Goal: Task Accomplishment & Management: Manage account settings

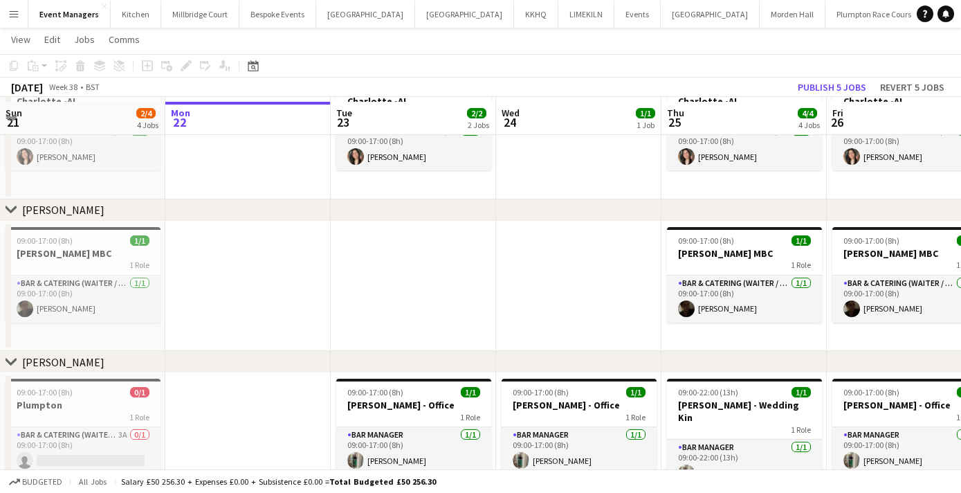
scroll to position [91, 0]
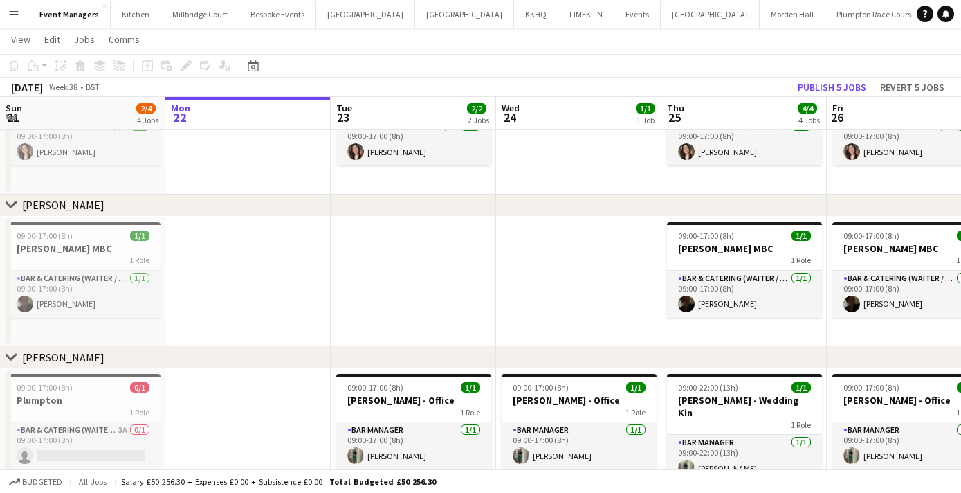
click at [467, 284] on app-date-cell at bounding box center [413, 282] width 165 height 130
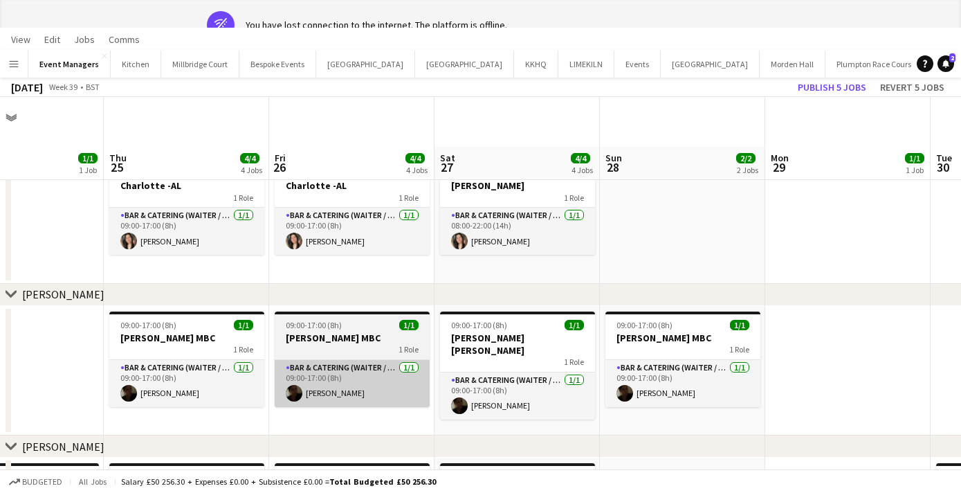
scroll to position [0, 0]
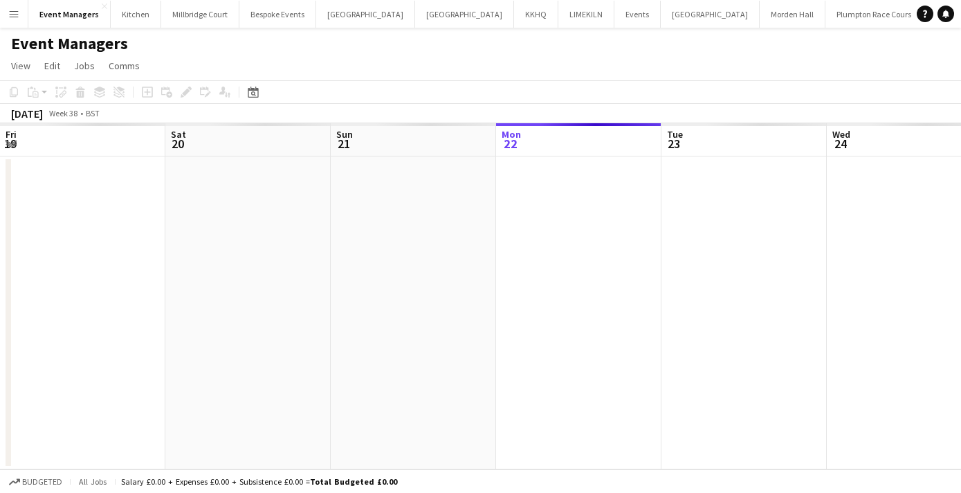
scroll to position [0, 331]
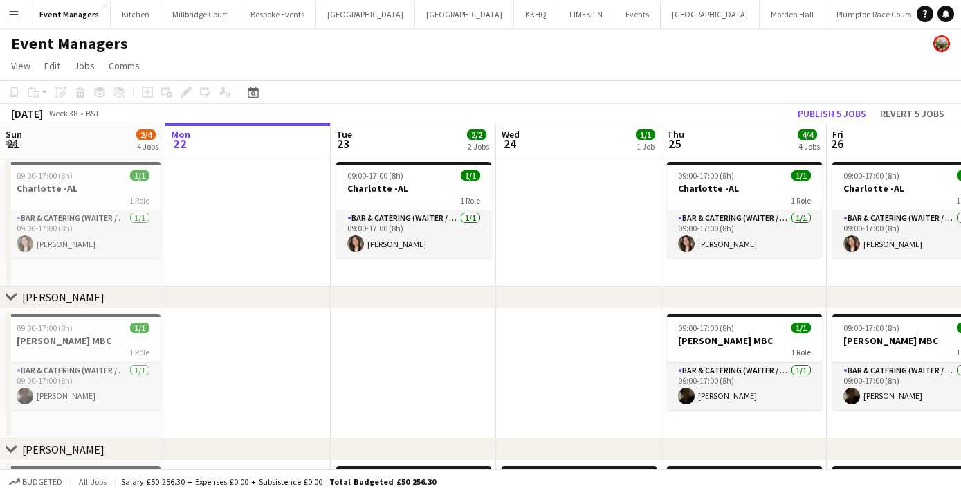
click at [17, 24] on button "Menu" at bounding box center [14, 14] width 28 height 28
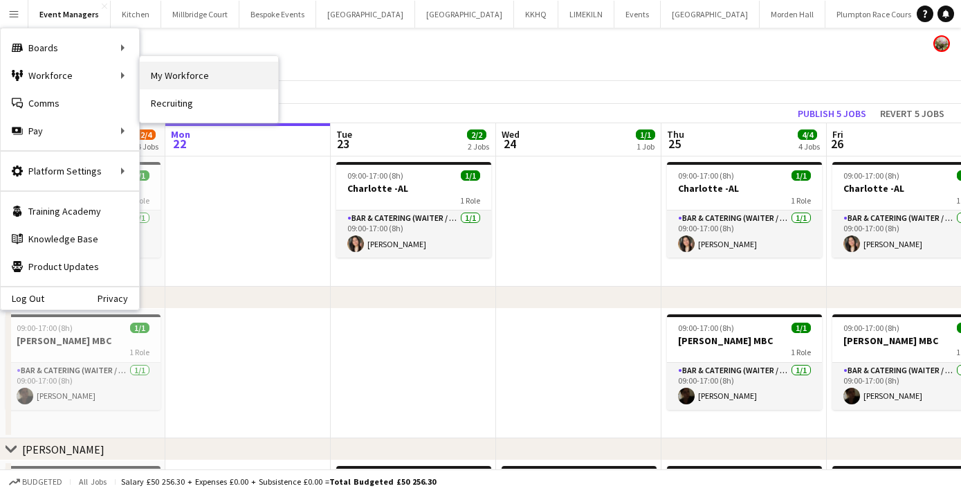
click at [181, 78] on link "My Workforce" at bounding box center [209, 76] width 138 height 28
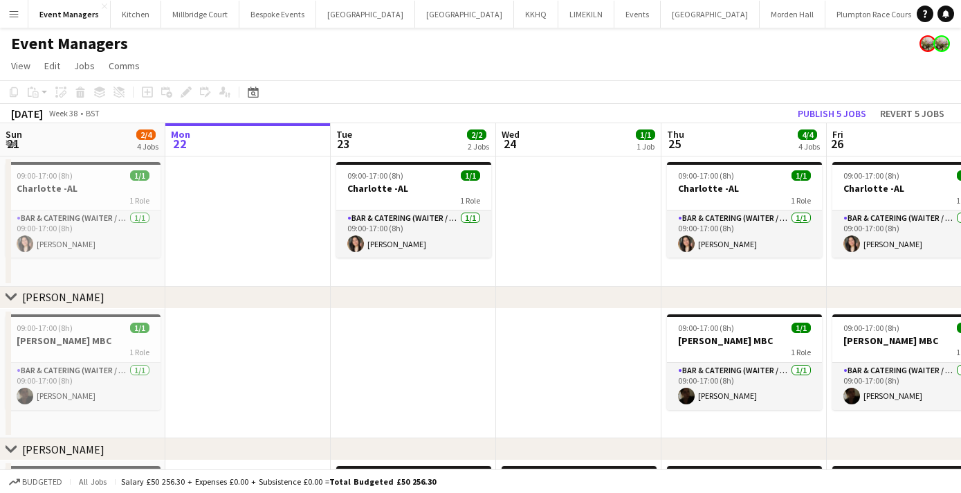
click at [399, 338] on app-date-cell at bounding box center [413, 374] width 165 height 130
click at [615, 21] on button "Events Close" at bounding box center [638, 14] width 46 height 27
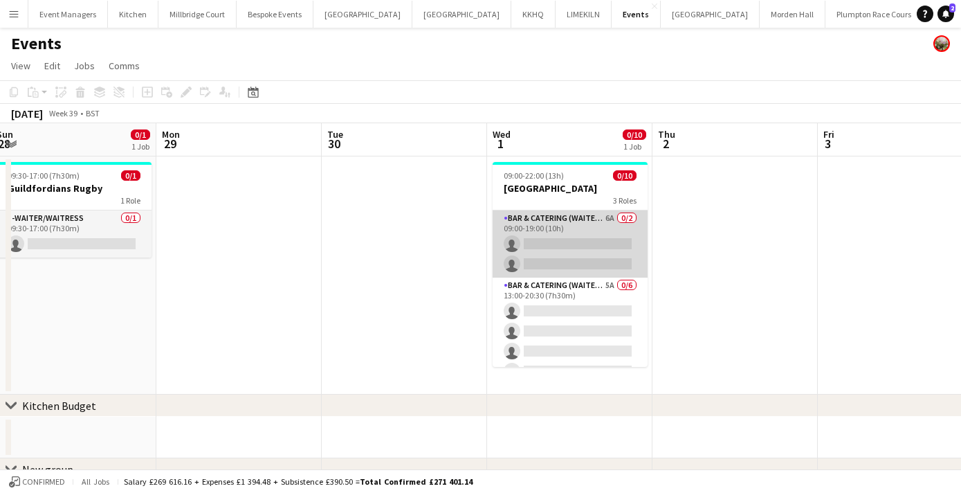
click at [566, 234] on app-card-role "Bar & Catering (Waiter / waitress) 6A 0/2 09:00-19:00 (10h) single-neutral-acti…" at bounding box center [570, 243] width 155 height 67
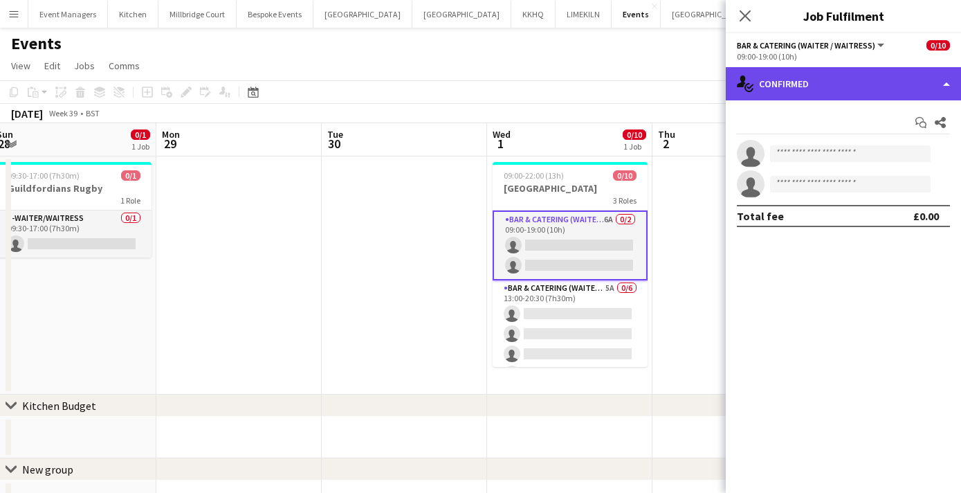
click at [800, 84] on div "single-neutral-actions-check-2 Confirmed" at bounding box center [843, 83] width 235 height 33
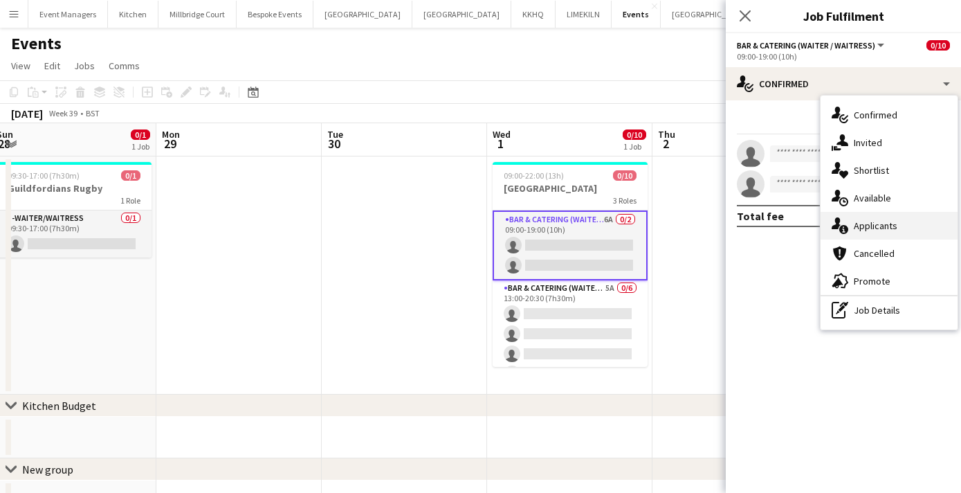
click at [851, 224] on div "single-neutral-actions-information Applicants" at bounding box center [889, 226] width 137 height 28
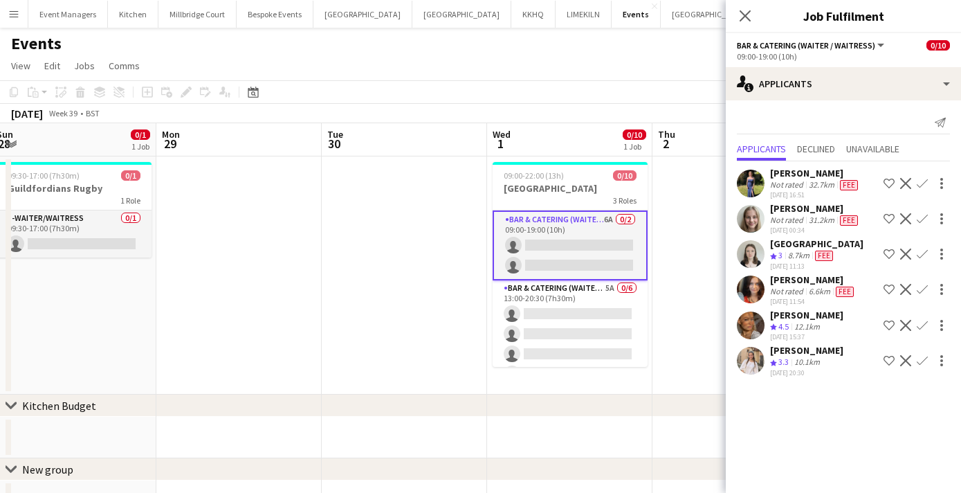
click at [921, 324] on app-icon "Confirm" at bounding box center [922, 325] width 11 height 11
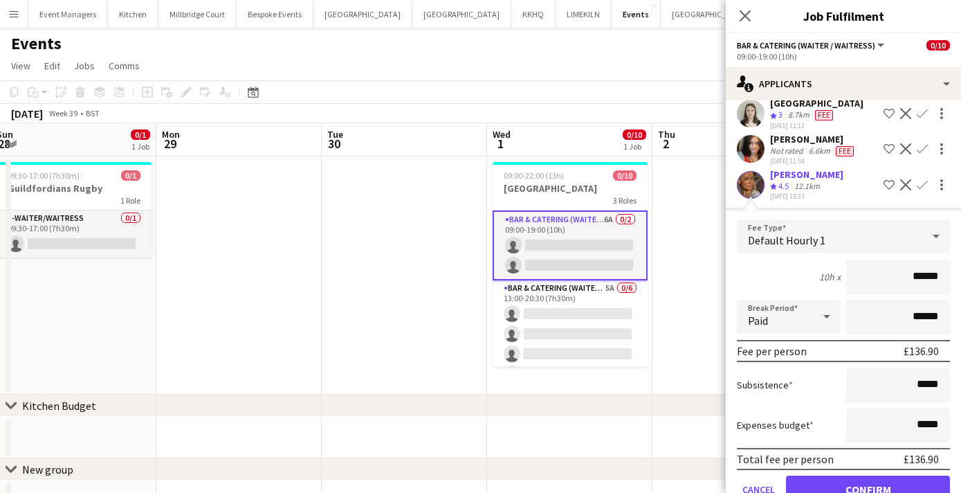
scroll to position [212, 0]
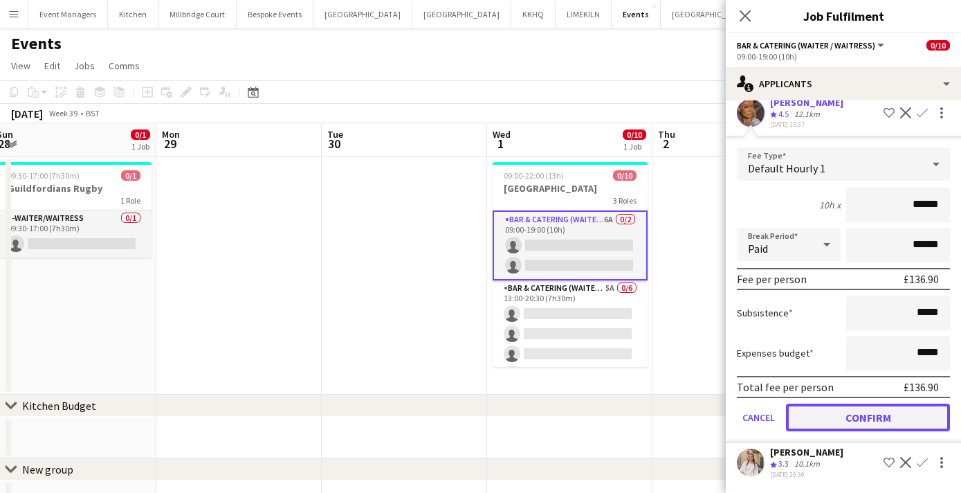
click at [856, 422] on button "Confirm" at bounding box center [868, 418] width 164 height 28
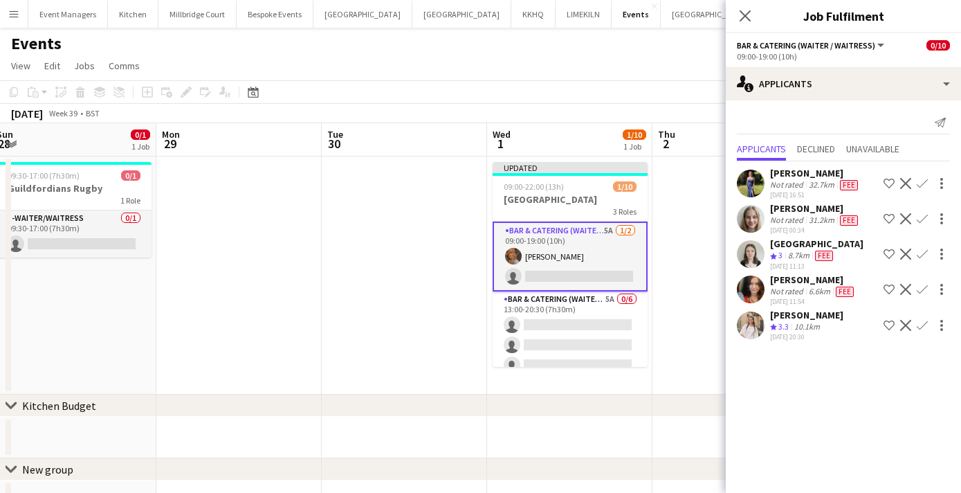
scroll to position [0, 0]
click at [922, 324] on app-icon "Confirm" at bounding box center [922, 325] width 11 height 11
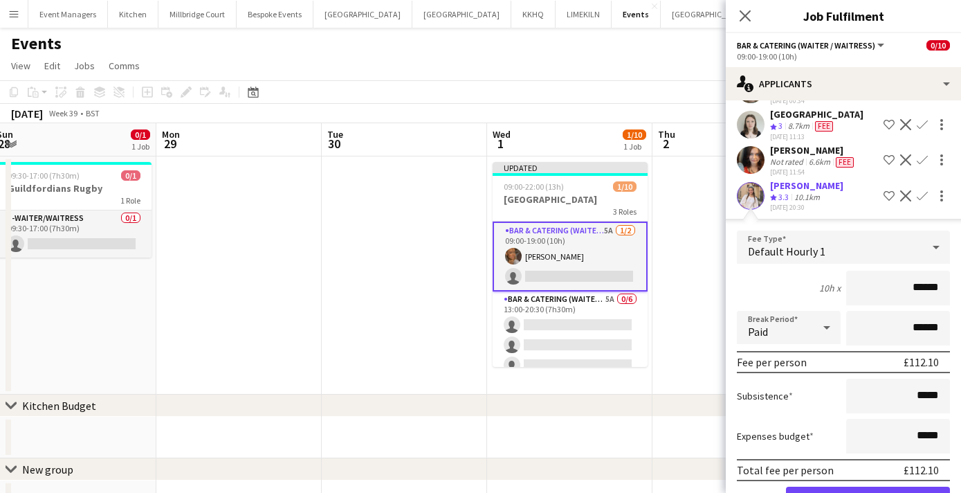
scroll to position [177, 0]
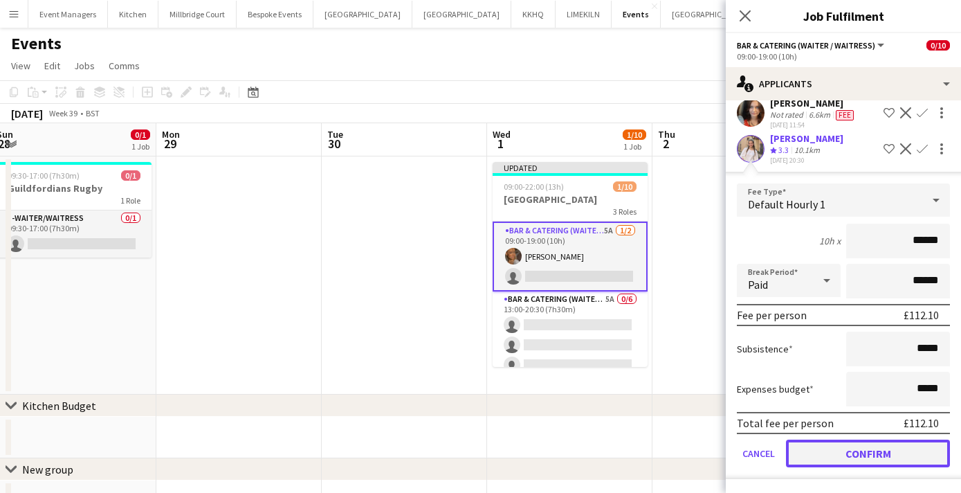
click at [893, 455] on button "Confirm" at bounding box center [868, 454] width 164 height 28
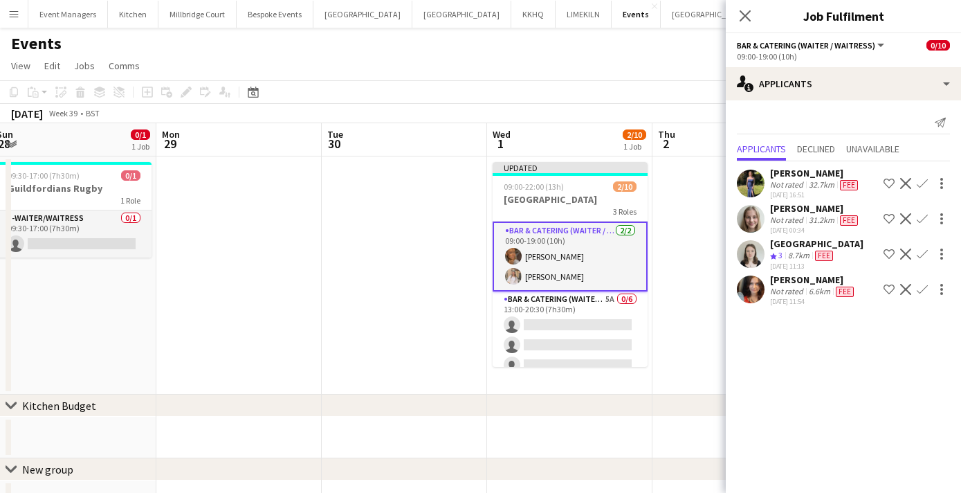
scroll to position [0, 0]
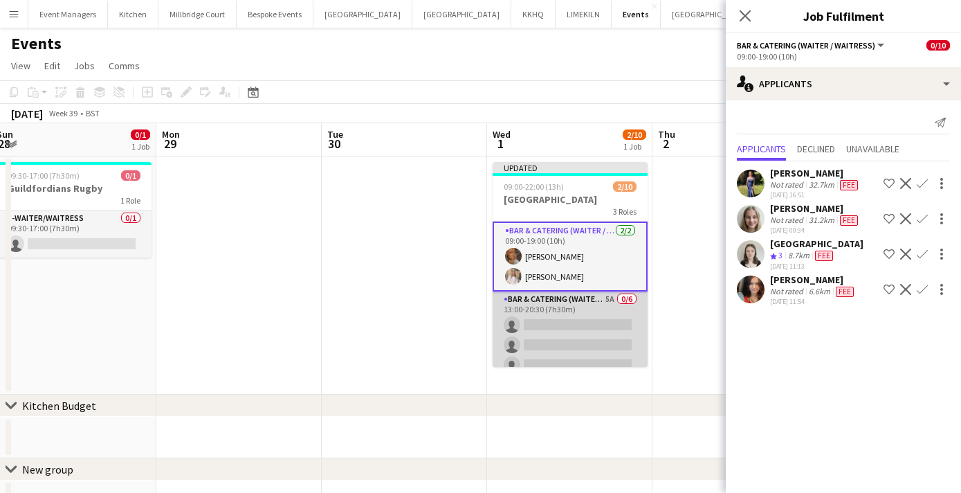
click at [550, 343] on app-card-role "Bar & Catering (Waiter / waitress) 5A 0/6 13:00-20:30 (7h30m) single-neutral-ac…" at bounding box center [570, 364] width 155 height 147
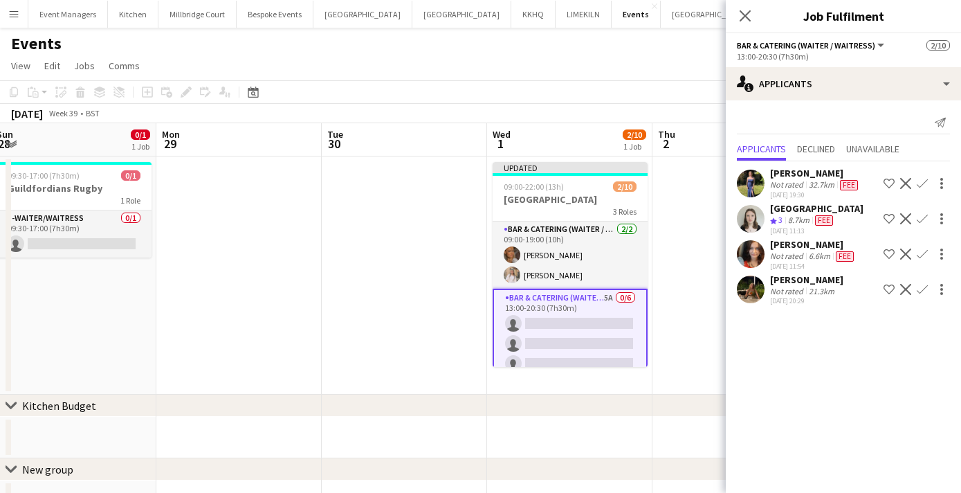
click at [921, 216] on app-icon "Confirm" at bounding box center [922, 218] width 11 height 11
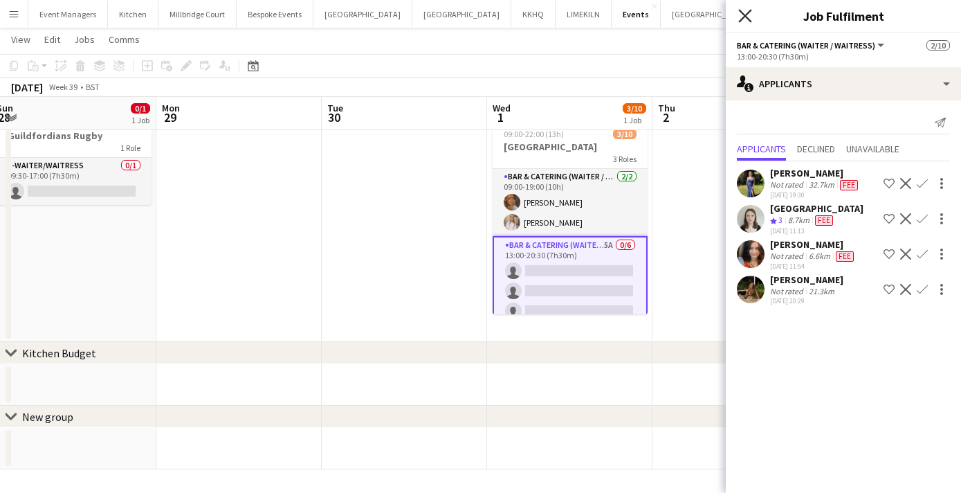
click at [741, 19] on icon at bounding box center [745, 15] width 13 height 13
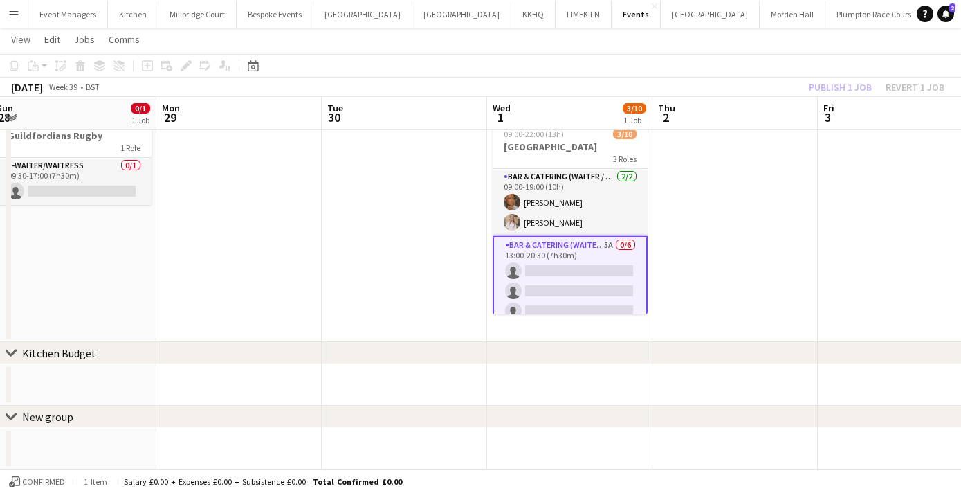
click at [815, 86] on div "Publish 1 job Revert 1 job" at bounding box center [877, 87] width 169 height 18
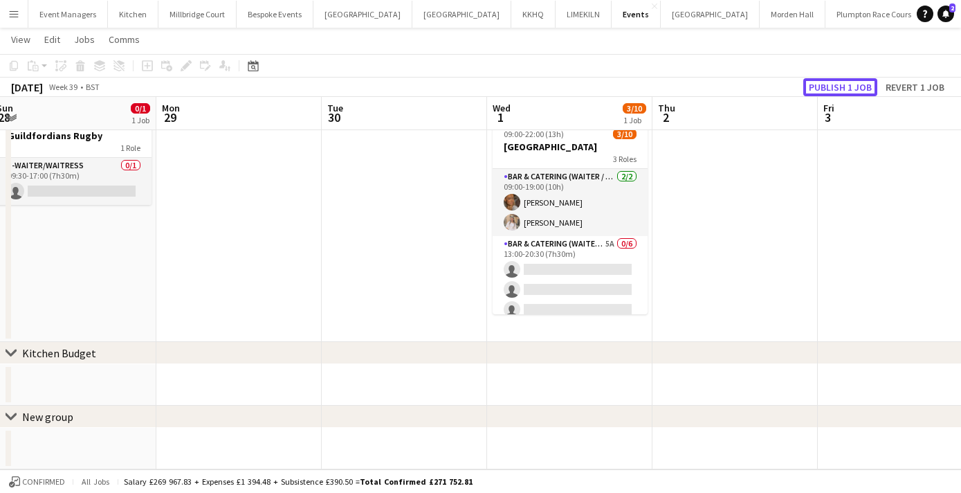
click at [815, 86] on button "Publish 1 job" at bounding box center [841, 87] width 74 height 18
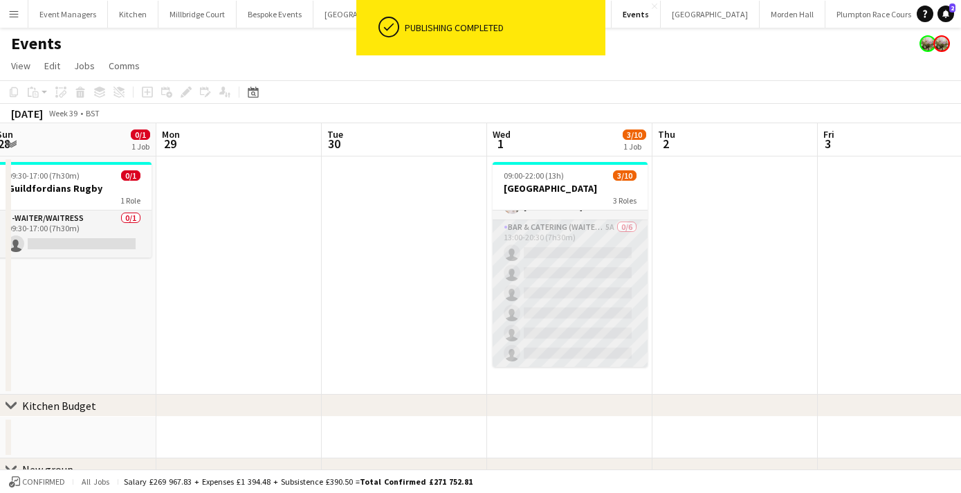
scroll to position [40, 0]
click at [584, 322] on app-card-role "Bar & Catering (Waiter / waitress) 5A 0/6 13:00-20:30 (7h30m) single-neutral-ac…" at bounding box center [570, 310] width 155 height 147
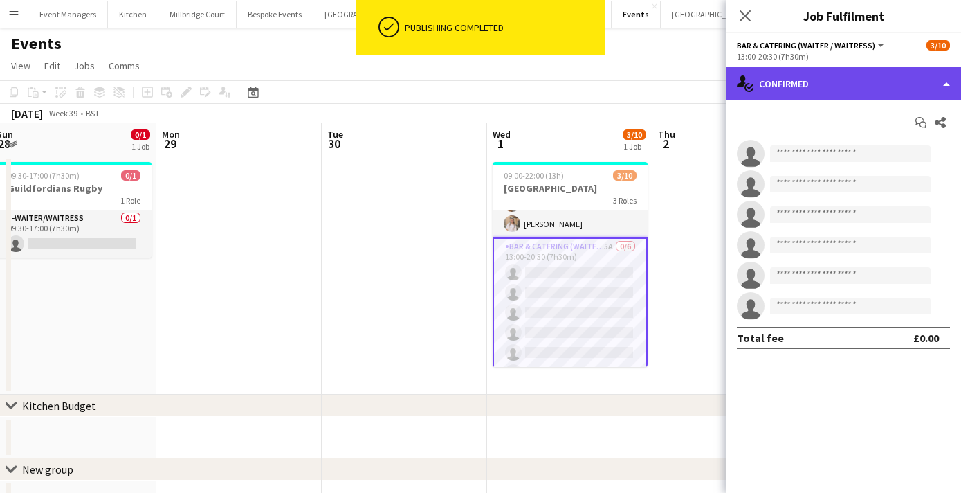
click at [861, 82] on div "single-neutral-actions-check-2 Confirmed" at bounding box center [843, 83] width 235 height 33
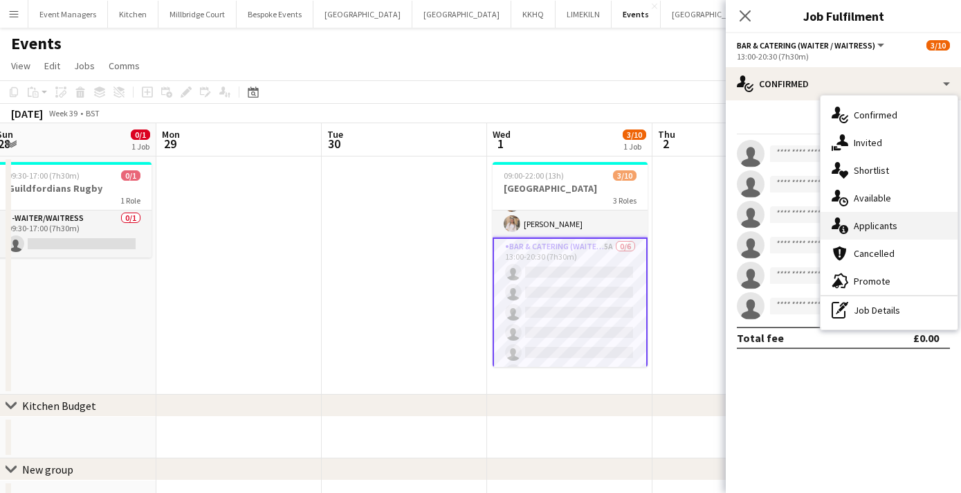
click at [899, 233] on div "single-neutral-actions-information Applicants" at bounding box center [889, 226] width 137 height 28
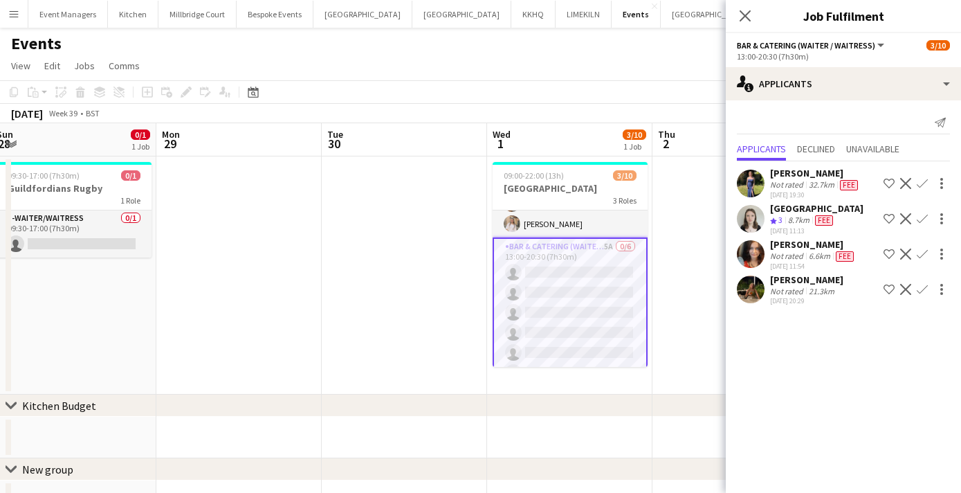
click at [925, 216] on app-icon "Confirm" at bounding box center [922, 218] width 11 height 11
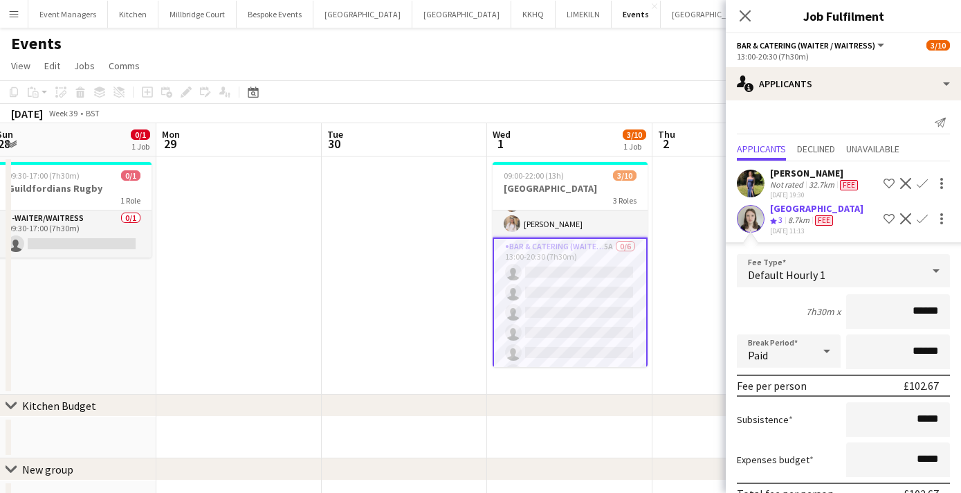
scroll to position [141, 0]
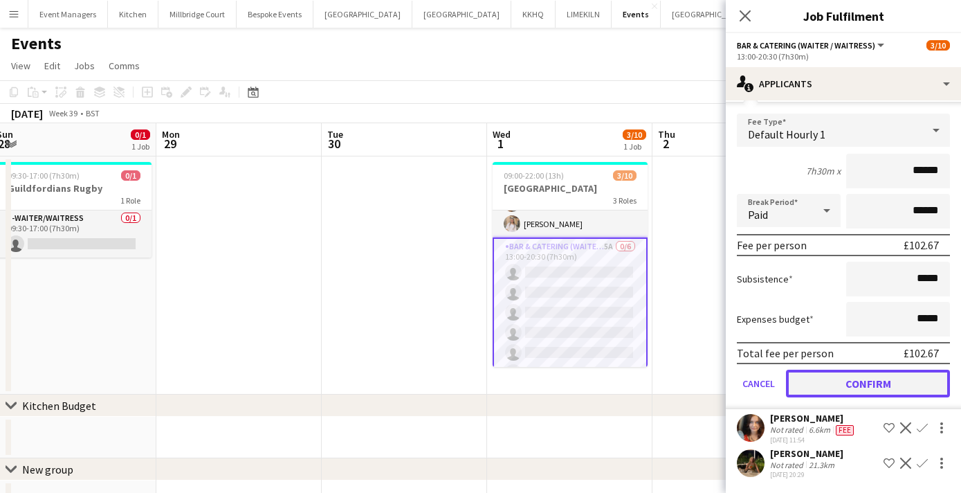
click at [862, 391] on button "Confirm" at bounding box center [868, 384] width 164 height 28
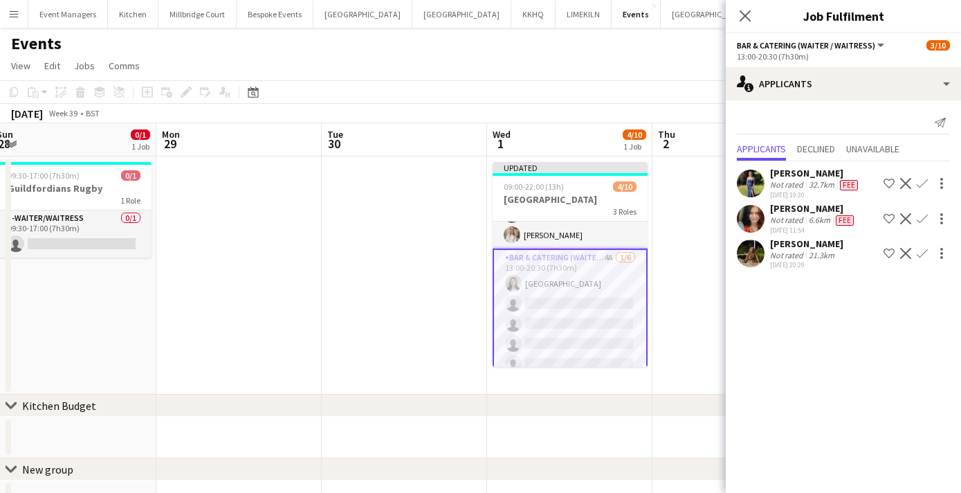
scroll to position [0, 0]
click at [918, 179] on app-icon "Confirm" at bounding box center [922, 183] width 11 height 11
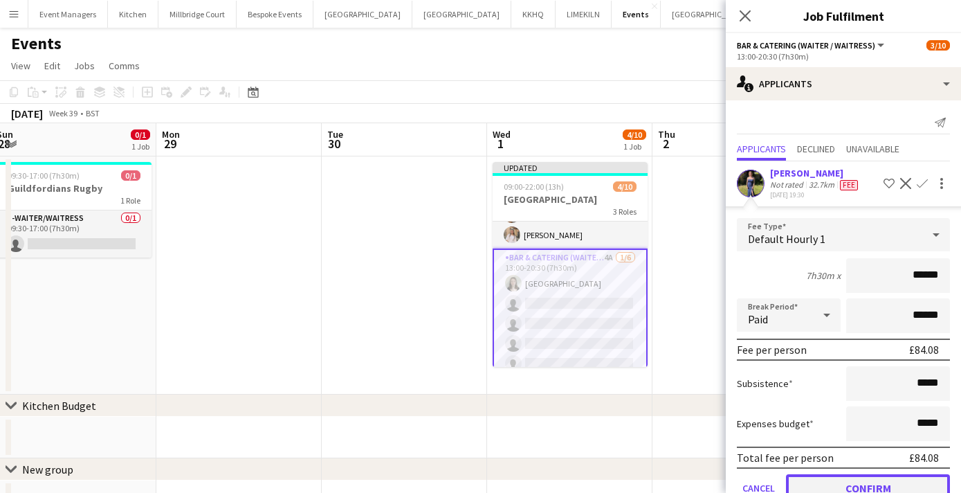
click at [888, 485] on button "Confirm" at bounding box center [868, 488] width 164 height 28
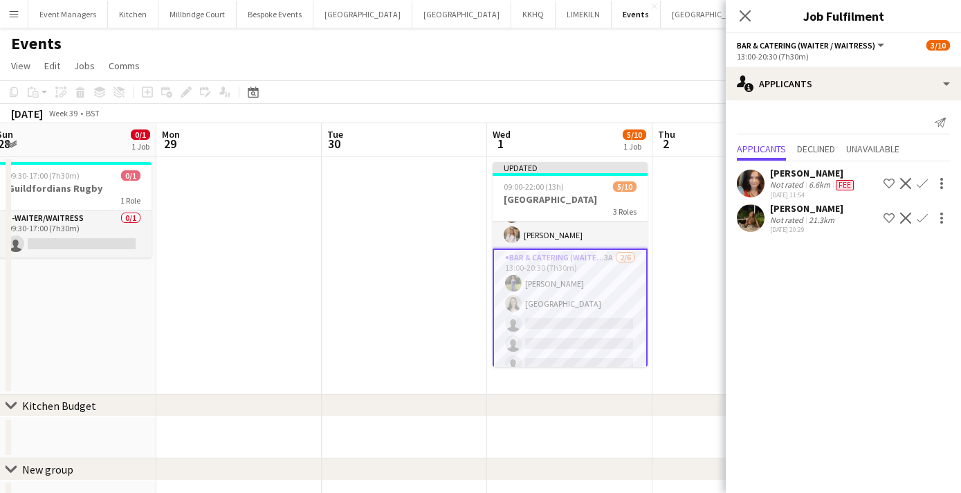
click at [917, 181] on app-icon "Confirm" at bounding box center [922, 183] width 11 height 11
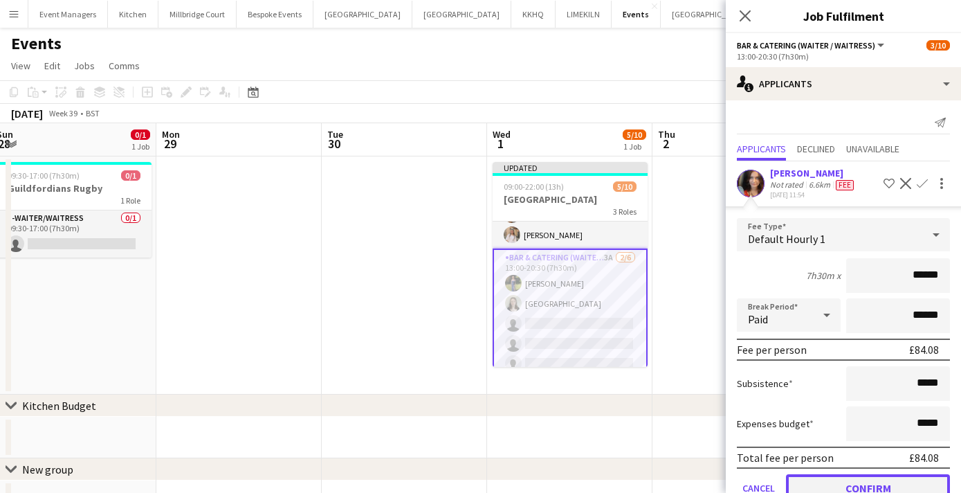
click at [871, 489] on button "Confirm" at bounding box center [868, 488] width 164 height 28
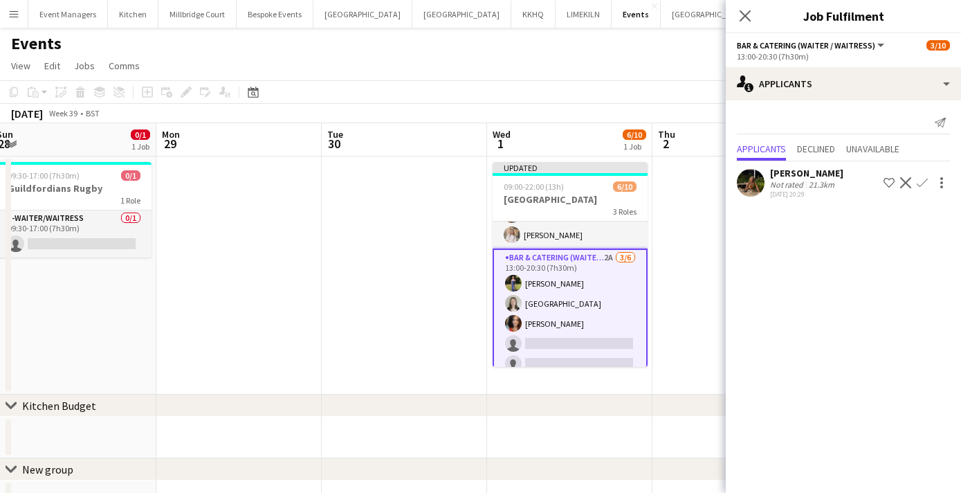
click at [919, 183] on app-icon "Confirm" at bounding box center [922, 182] width 11 height 11
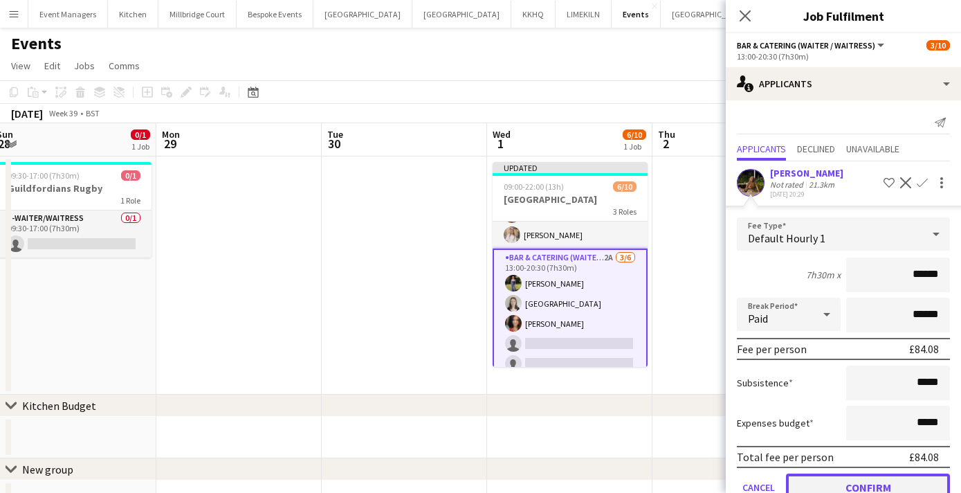
click at [862, 477] on button "Confirm" at bounding box center [868, 487] width 164 height 28
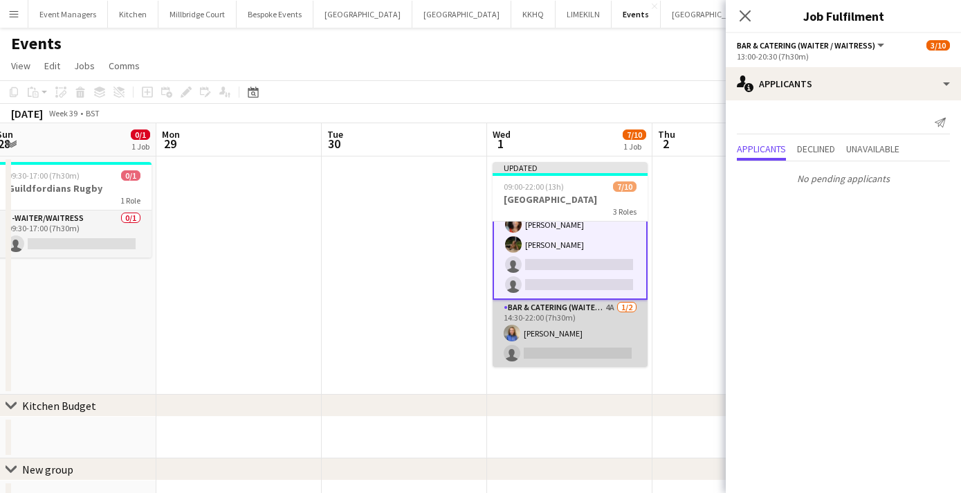
click at [558, 344] on app-card-role "Bar & Catering (Waiter / waitress) 4A 1/2 14:30-22:00 (7h30m) Helena Lorenzen s…" at bounding box center [570, 333] width 155 height 67
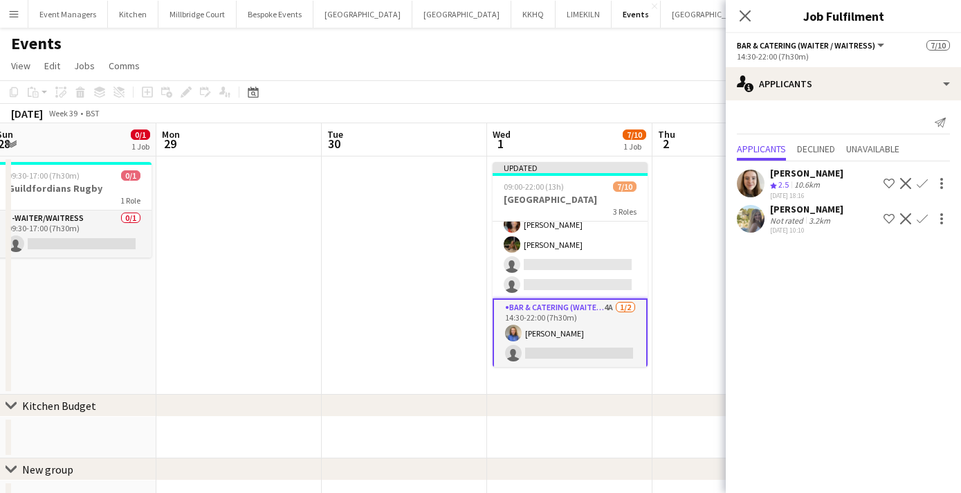
click at [919, 186] on app-icon "Confirm" at bounding box center [922, 183] width 11 height 11
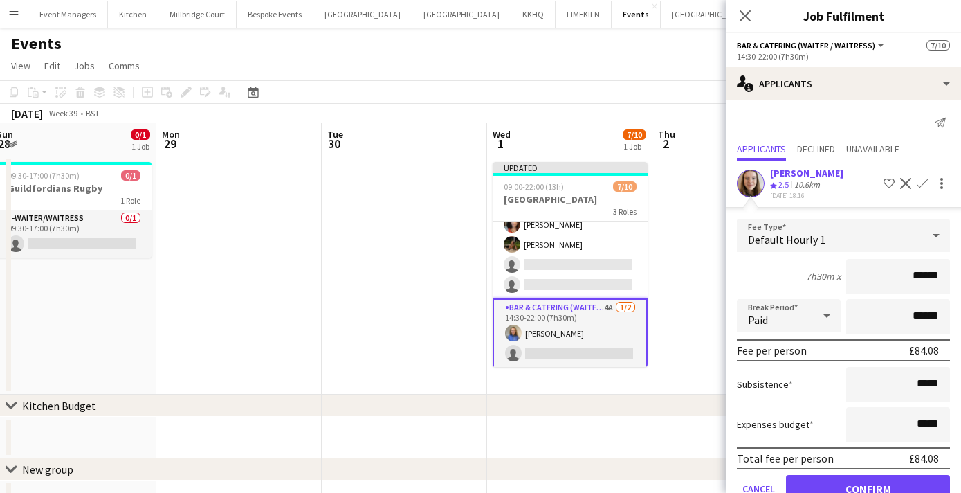
click at [843, 472] on form "Fee Type Default Hourly 1 7h30m x ****** Break Period Paid ****** Fee per perso…" at bounding box center [843, 367] width 235 height 296
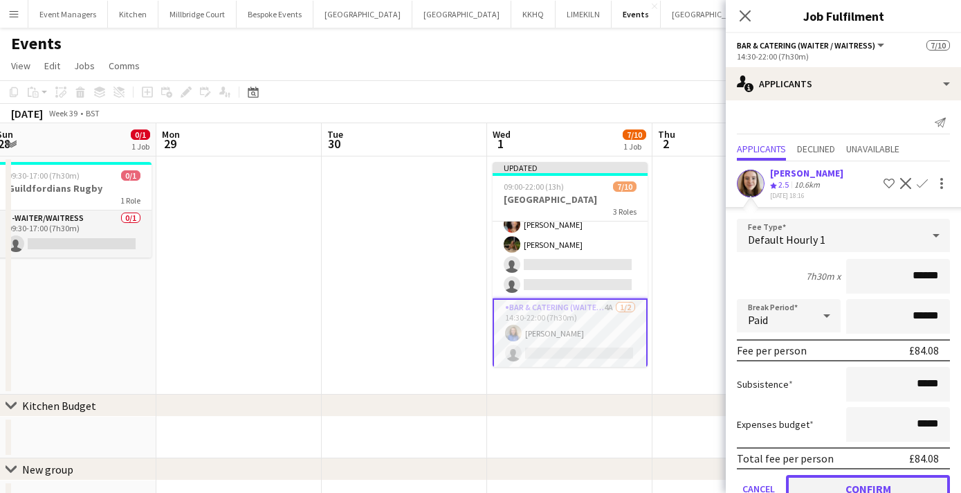
click at [842, 478] on button "Confirm" at bounding box center [868, 489] width 164 height 28
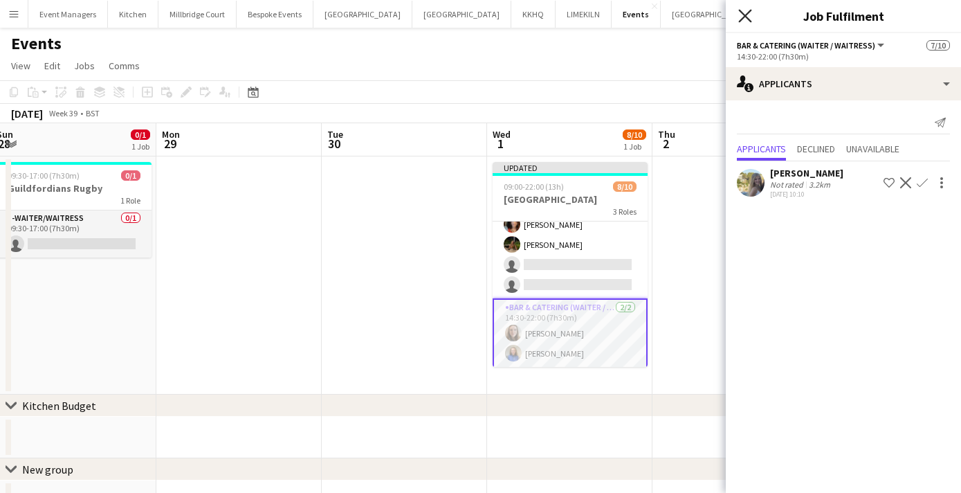
click at [751, 15] on icon "Close pop-in" at bounding box center [745, 15] width 13 height 13
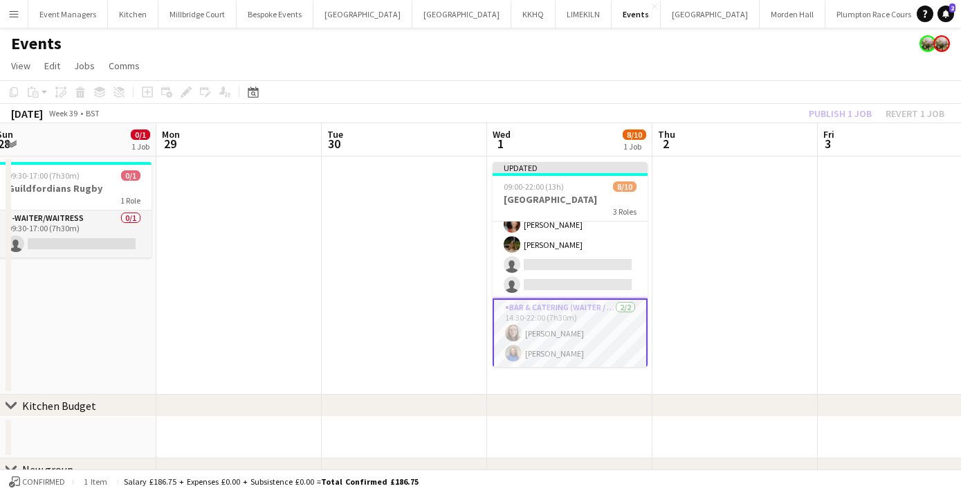
click at [840, 117] on div "Publish 1 job Revert 1 job" at bounding box center [877, 114] width 169 height 18
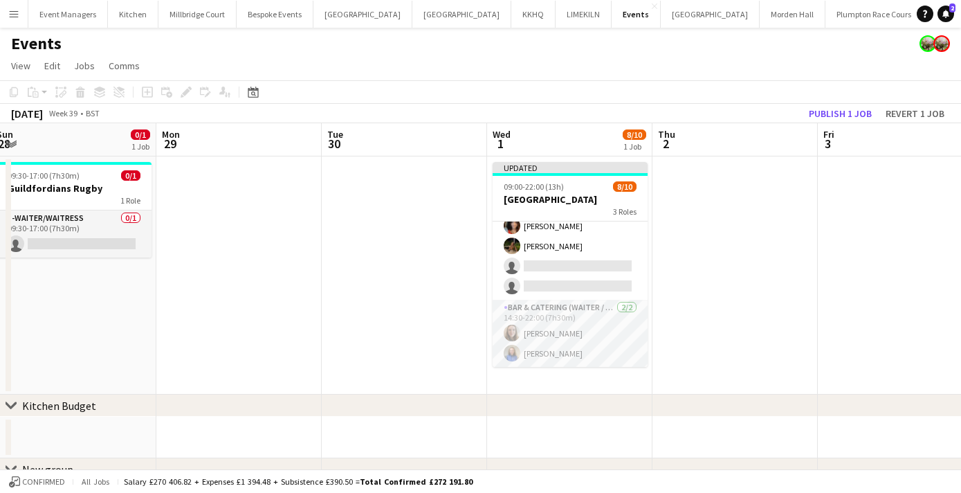
scroll to position [136, 0]
click at [840, 117] on button "Publish 1 job" at bounding box center [841, 114] width 74 height 18
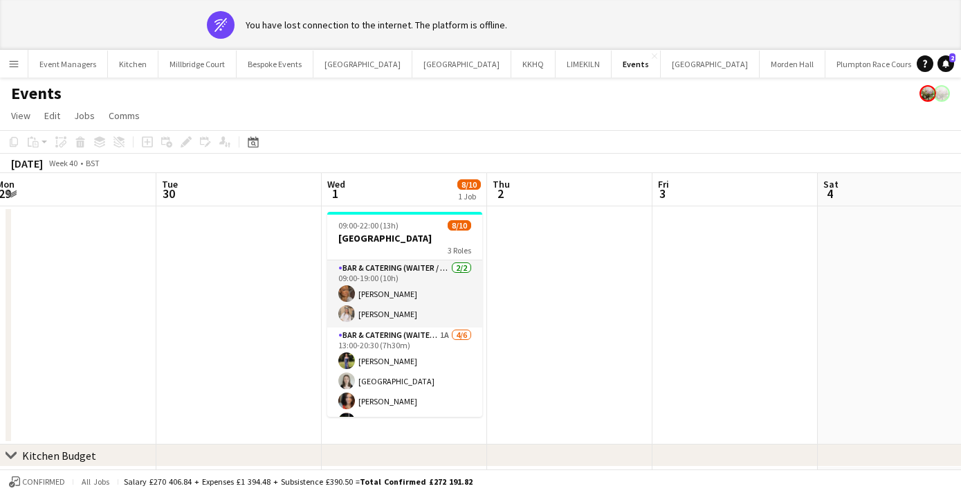
scroll to position [0, 505]
